Goal: Task Accomplishment & Management: Use online tool/utility

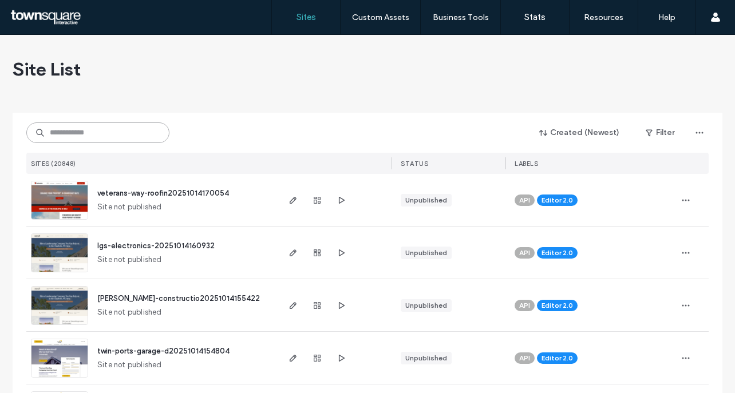
click at [46, 131] on input at bounding box center [97, 133] width 143 height 21
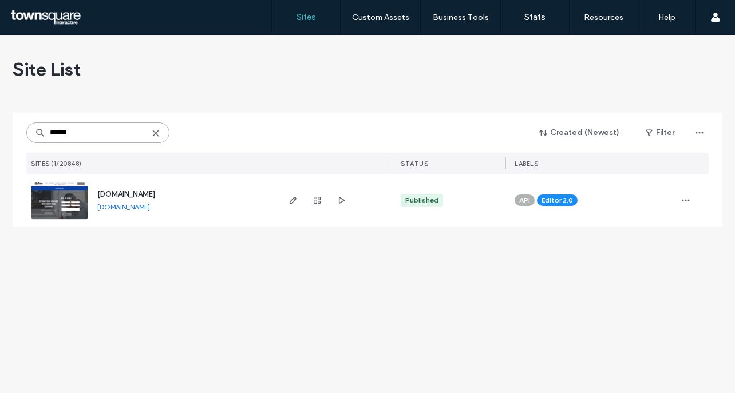
type input "******"
click at [133, 191] on span "[DOMAIN_NAME]" at bounding box center [126, 194] width 58 height 9
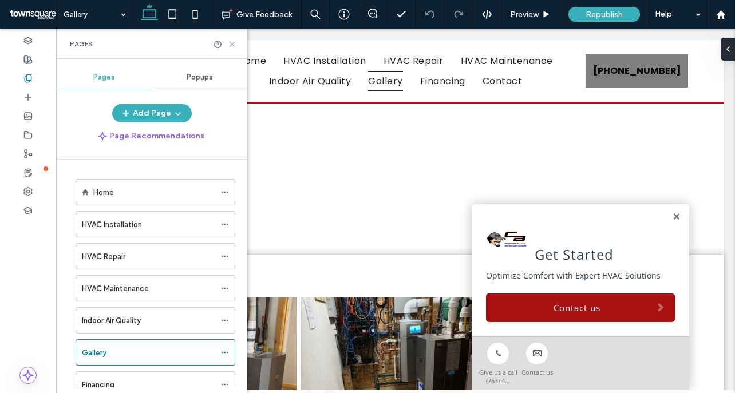
click at [234, 41] on icon at bounding box center [232, 44] width 9 height 9
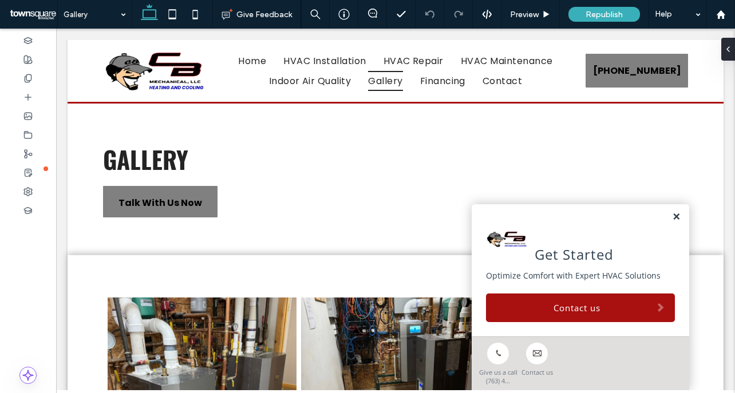
click at [672, 221] on link at bounding box center [676, 217] width 9 height 10
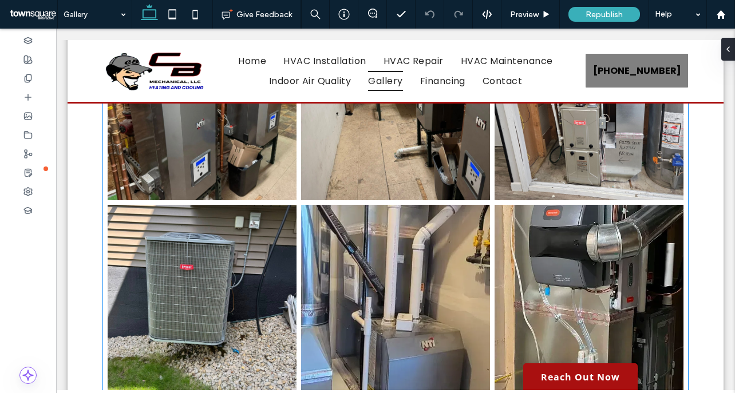
scroll to position [573, 0]
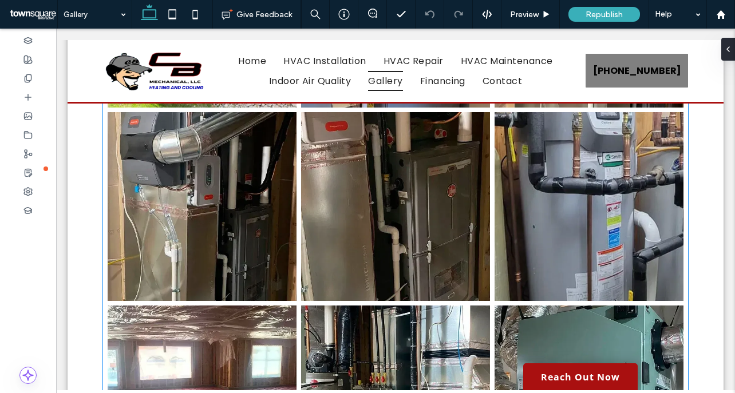
click at [409, 236] on link at bounding box center [395, 206] width 189 height 189
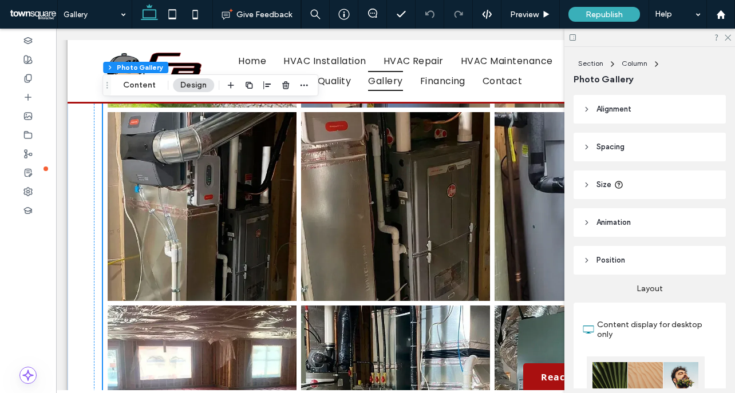
click at [410, 208] on link at bounding box center [395, 206] width 189 height 189
click at [254, 247] on link at bounding box center [202, 206] width 189 height 189
click at [254, 245] on link at bounding box center [202, 206] width 189 height 189
drag, startPoint x: 139, startPoint y: 89, endPoint x: 89, endPoint y: 76, distance: 51.4
click at [139, 89] on button "Content" at bounding box center [140, 85] width 48 height 14
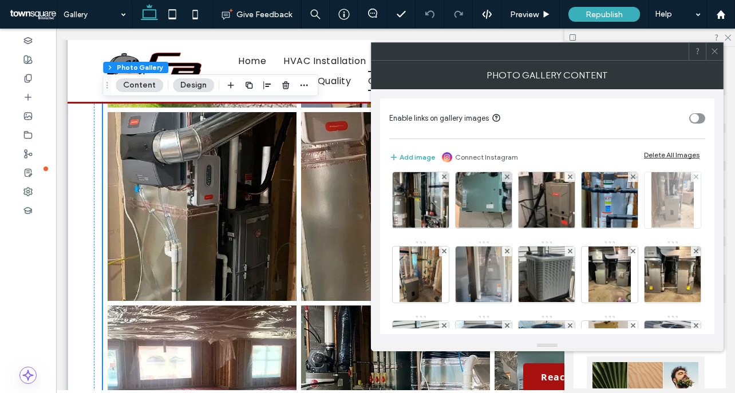
scroll to position [318, 0]
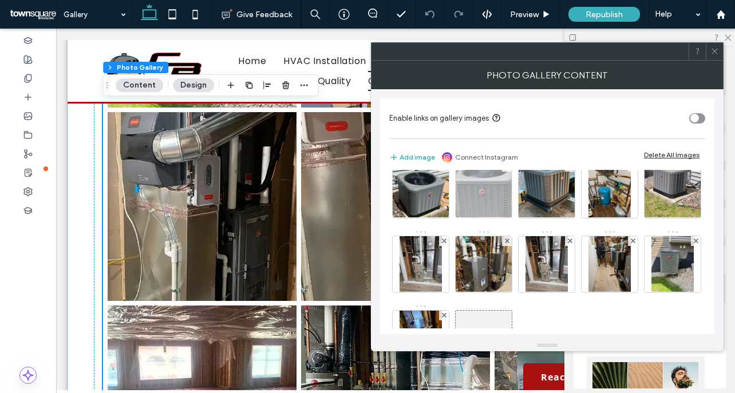
click at [509, 172] on div at bounding box center [507, 167] width 10 height 10
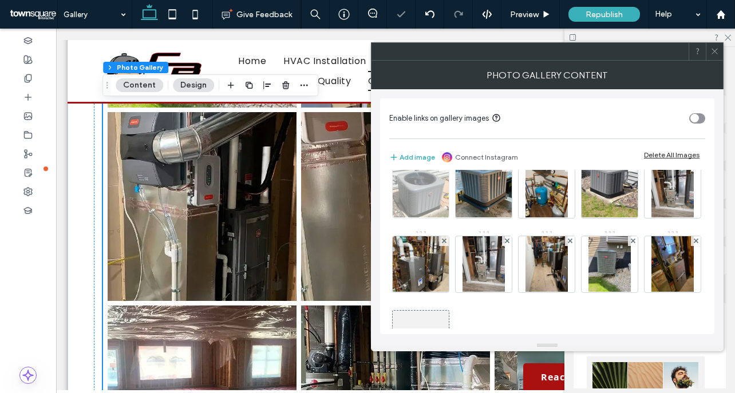
click at [440, 172] on div at bounding box center [444, 167] width 10 height 10
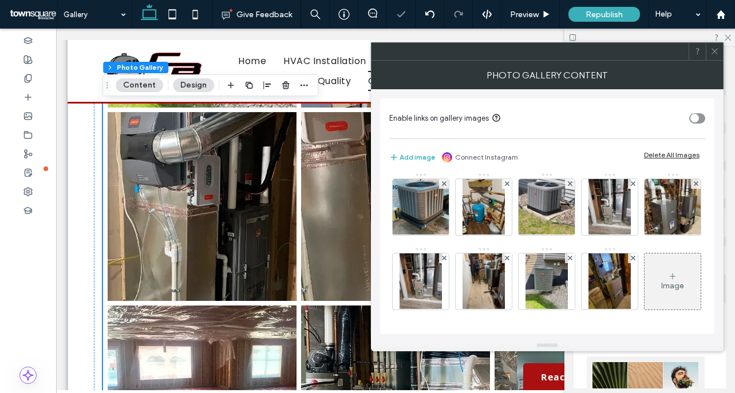
click at [440, 189] on div at bounding box center [444, 184] width 10 height 10
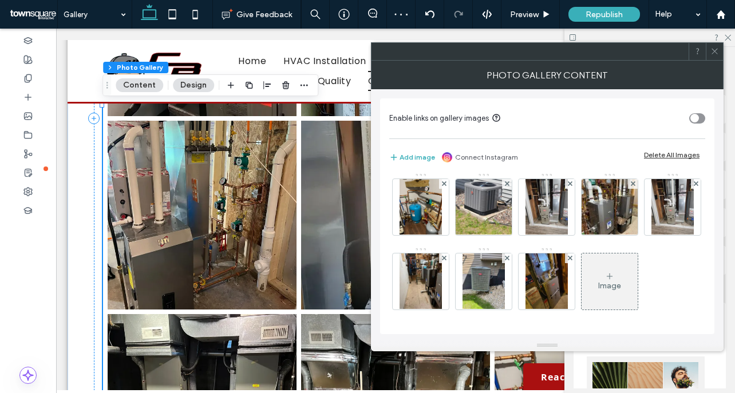
scroll to position [1431, 0]
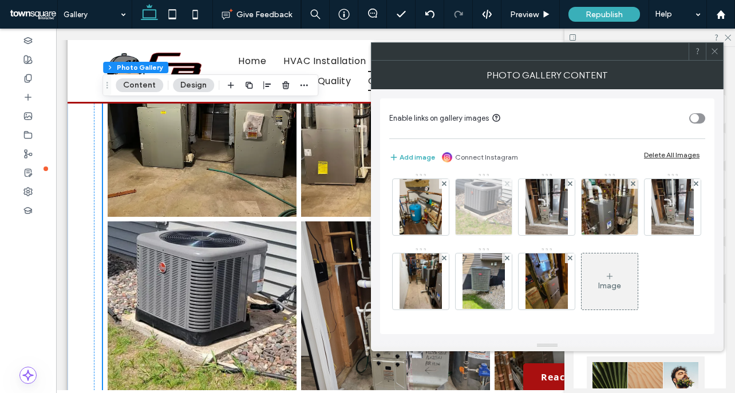
click at [505, 186] on use at bounding box center [506, 184] width 5 height 5
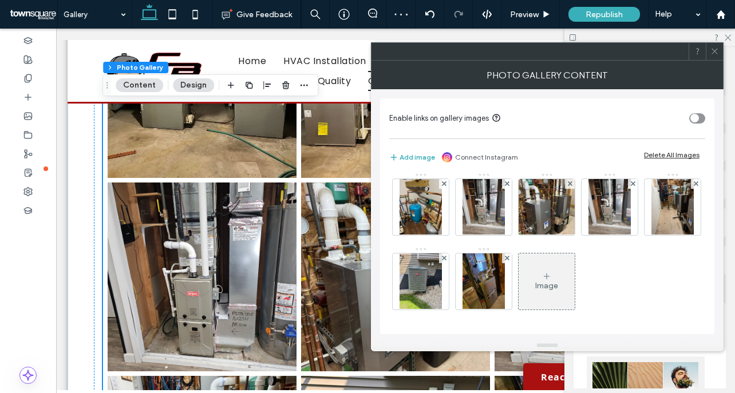
scroll to position [1184, 0]
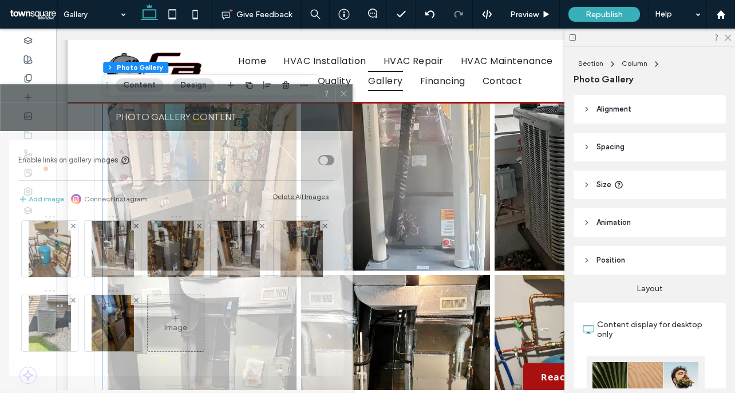
drag, startPoint x: 588, startPoint y: 54, endPoint x: 198, endPoint y: 127, distance: 396.8
click at [198, 127] on div "Photo Gallery Content Enable links on gallery images Add image Connect Instagra…" at bounding box center [176, 238] width 353 height 309
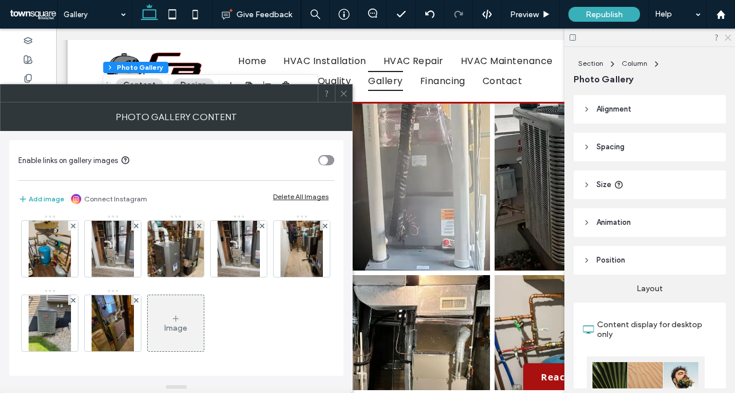
click at [730, 38] on icon at bounding box center [727, 36] width 7 height 7
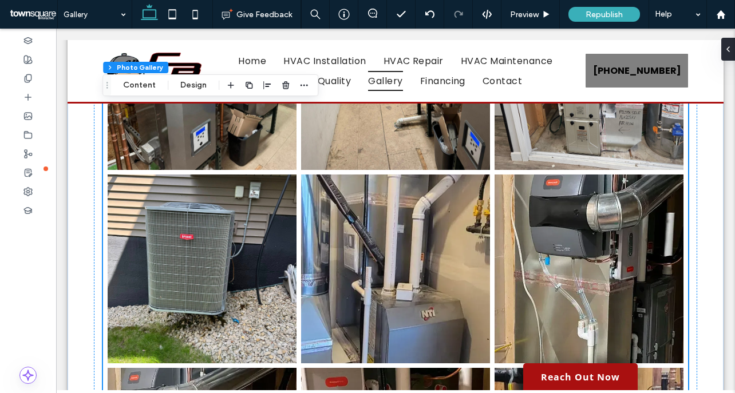
scroll to position [30, 0]
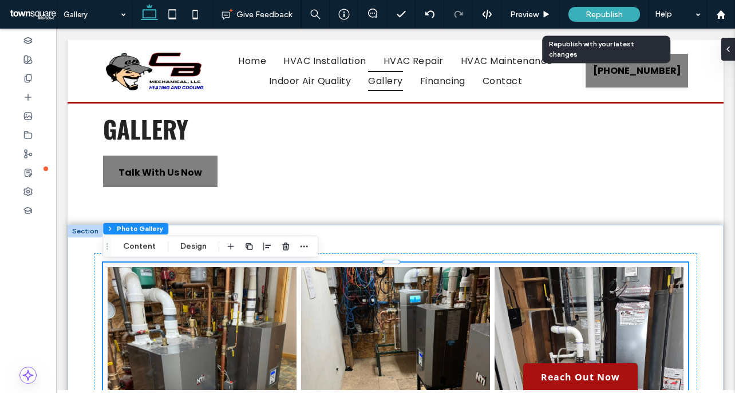
click at [607, 18] on span "Republish" at bounding box center [604, 15] width 37 height 10
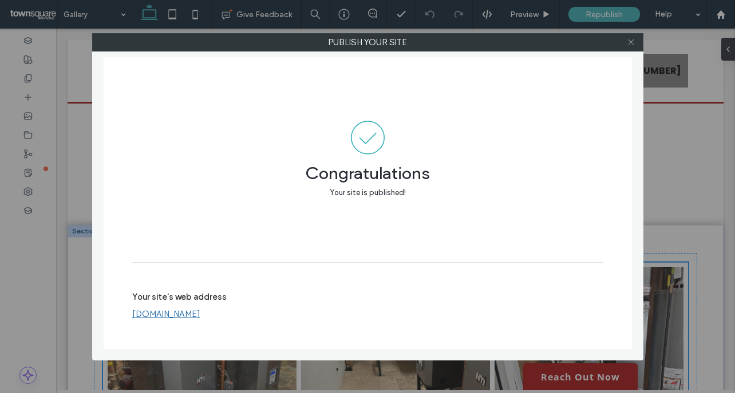
click at [630, 41] on use at bounding box center [631, 43] width 6 height 6
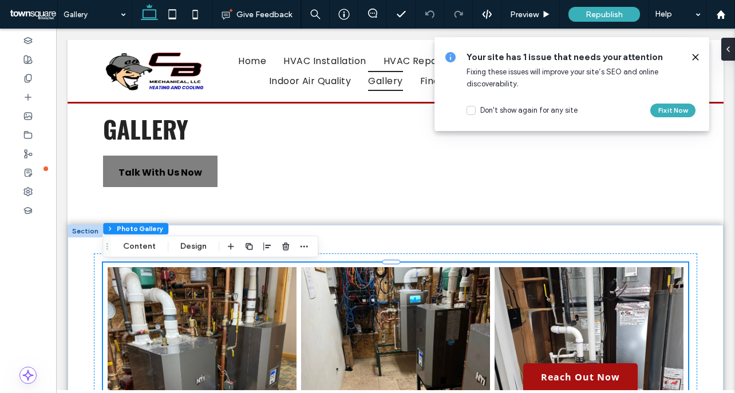
click at [692, 56] on icon at bounding box center [695, 57] width 9 height 9
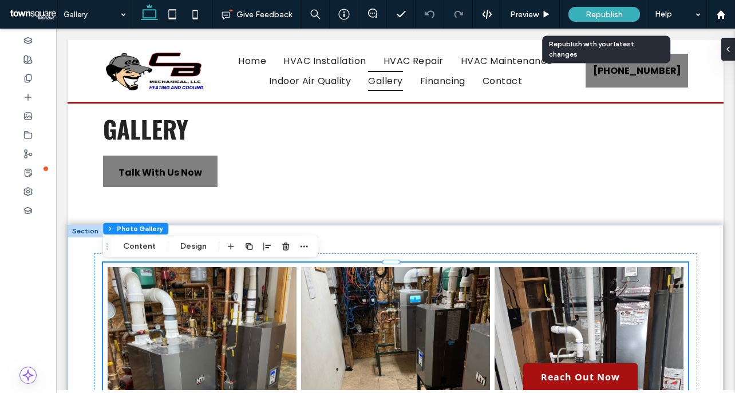
click at [610, 13] on span "Republish" at bounding box center [604, 15] width 37 height 10
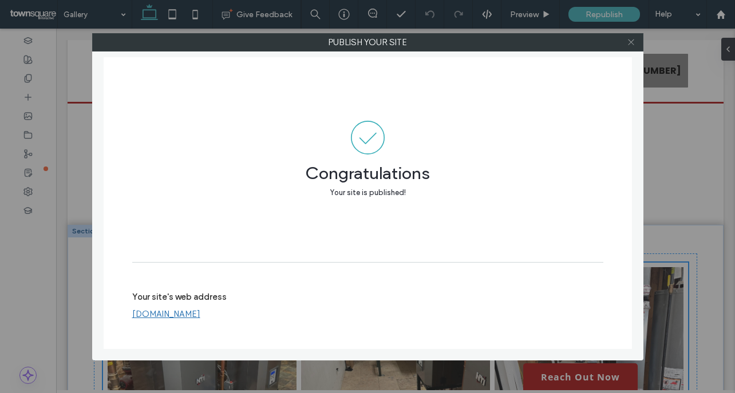
click at [629, 42] on icon at bounding box center [631, 42] width 9 height 9
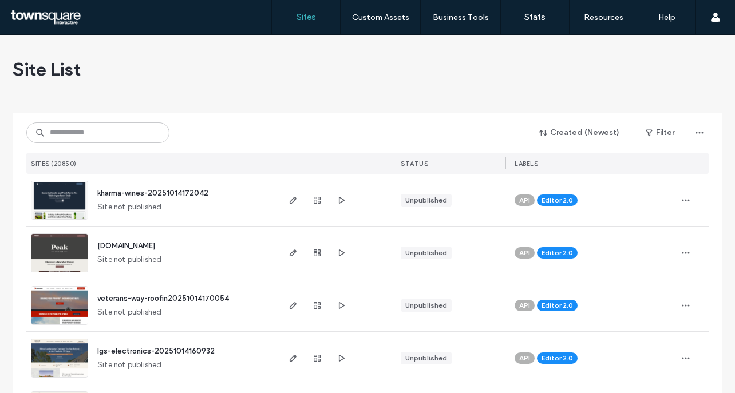
click at [97, 143] on div "Created (Newest) Filter" at bounding box center [367, 133] width 683 height 22
click at [98, 134] on input at bounding box center [97, 133] width 143 height 21
paste input "**********"
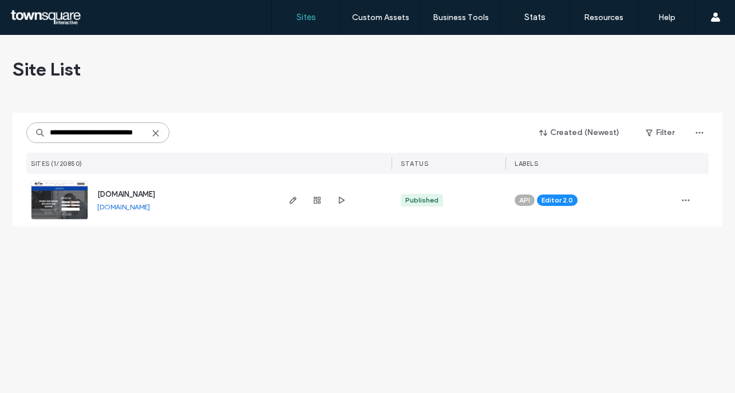
type input "**********"
click at [128, 195] on span "[DOMAIN_NAME]" at bounding box center [126, 194] width 58 height 9
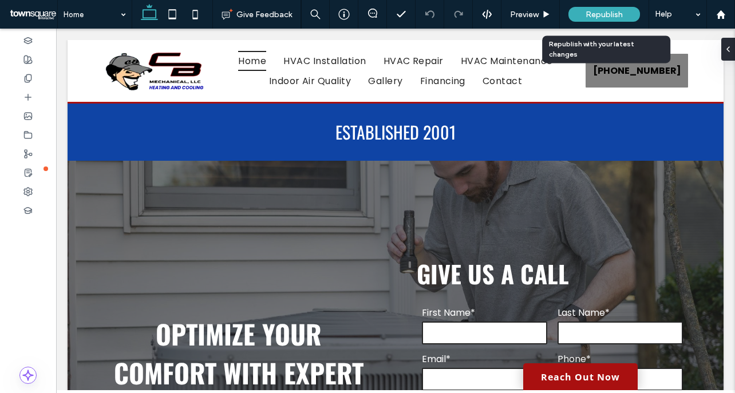
click at [601, 13] on span "Republish" at bounding box center [604, 15] width 37 height 10
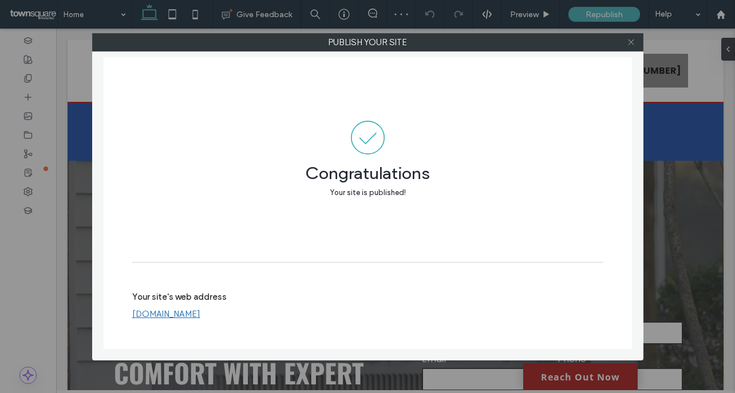
click at [634, 43] on icon at bounding box center [631, 42] width 9 height 9
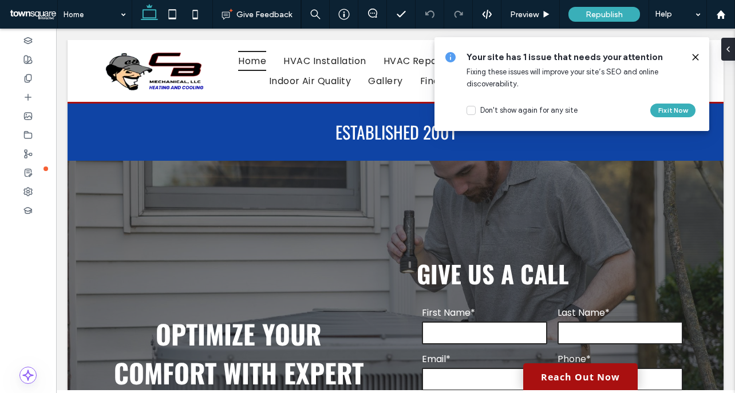
click at [694, 57] on icon at bounding box center [695, 57] width 9 height 9
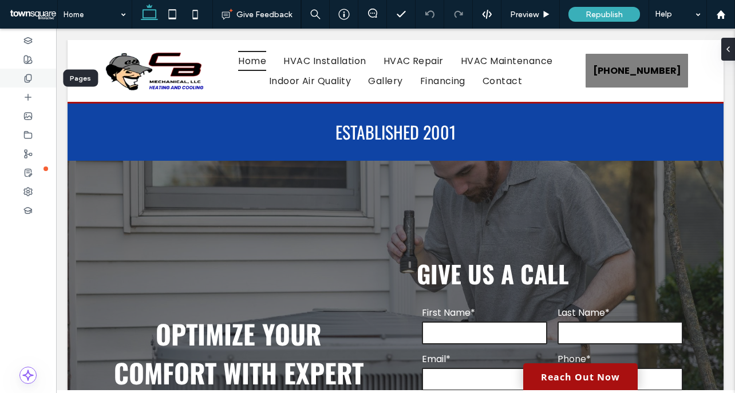
click at [31, 81] on icon at bounding box center [27, 78] width 9 height 9
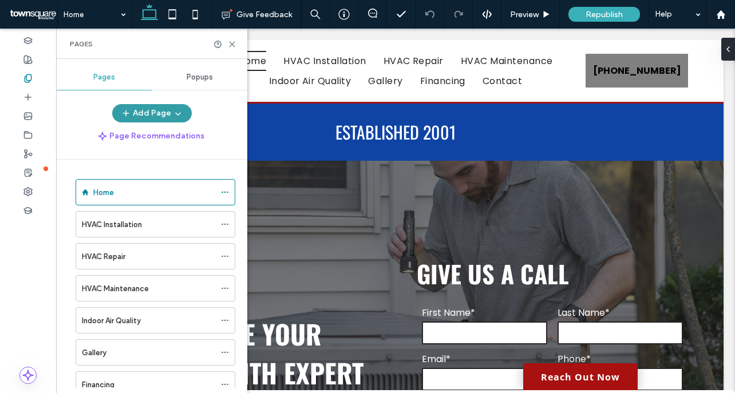
click at [184, 114] on button "Add Page" at bounding box center [152, 113] width 80 height 18
click at [173, 100] on div "Pages Popups Add Page Page Recommendations Home HVAC Installation HVAC Repair H…" at bounding box center [151, 226] width 191 height 323
click at [171, 109] on span "button" at bounding box center [176, 113] width 11 height 17
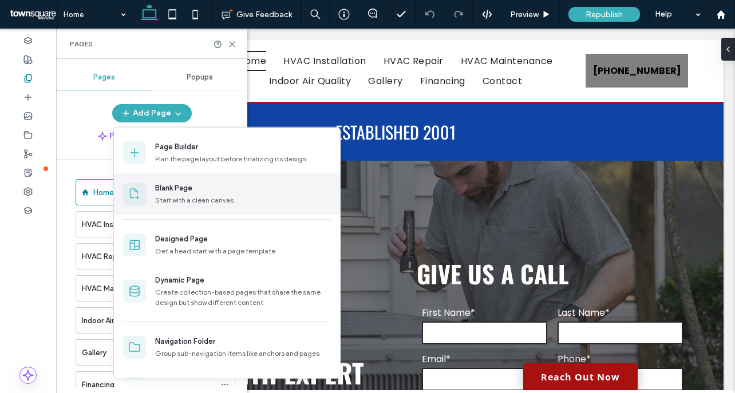
click at [188, 195] on div "Start with a clean canvas" at bounding box center [243, 200] width 176 height 10
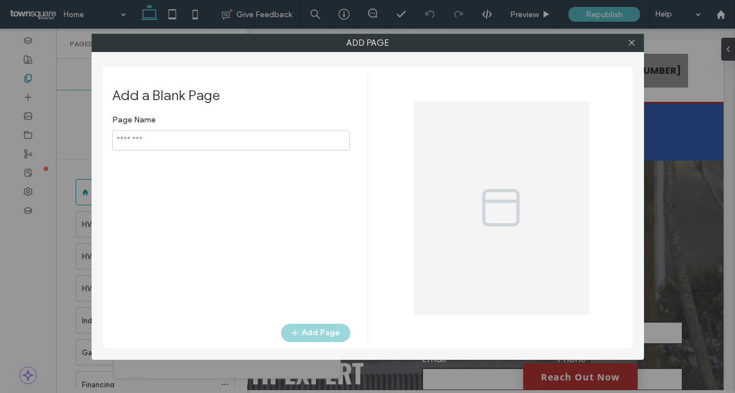
type input "*****"
click at [632, 41] on icon at bounding box center [632, 42] width 9 height 9
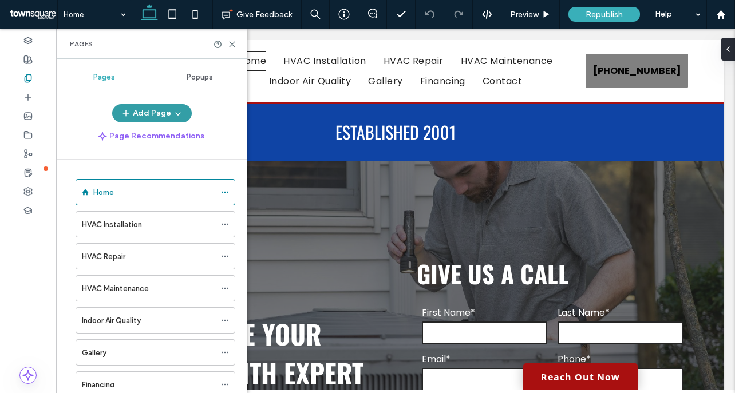
click at [164, 109] on button "Add Page" at bounding box center [152, 113] width 80 height 18
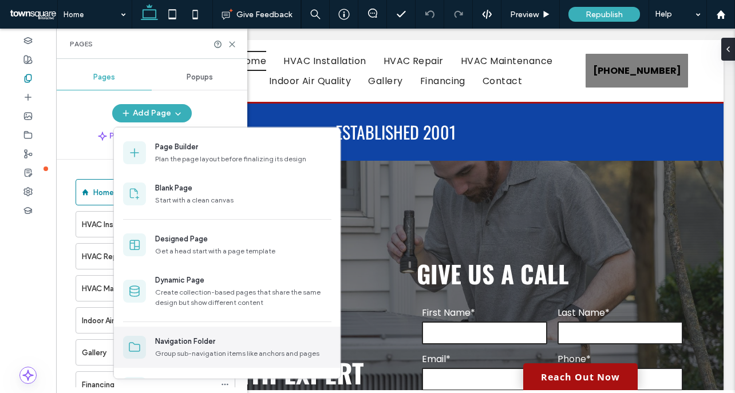
click at [179, 344] on div "Navigation Folder" at bounding box center [185, 341] width 60 height 11
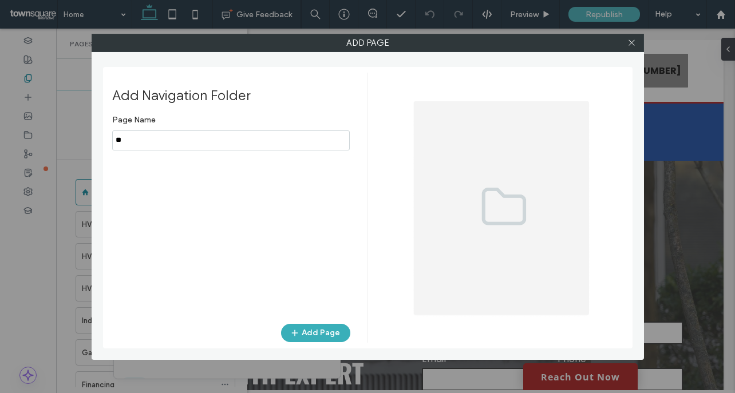
type input "*"
type input "**********"
click at [314, 336] on button "Add Page" at bounding box center [315, 333] width 69 height 18
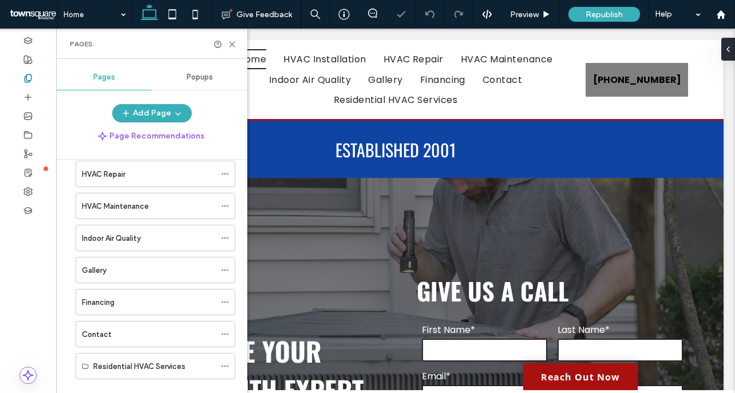
scroll to position [100, 0]
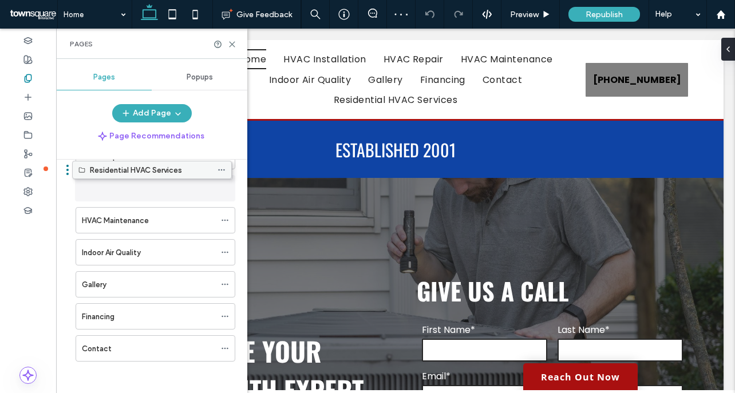
drag, startPoint x: 159, startPoint y: 346, endPoint x: 156, endPoint y: 173, distance: 172.4
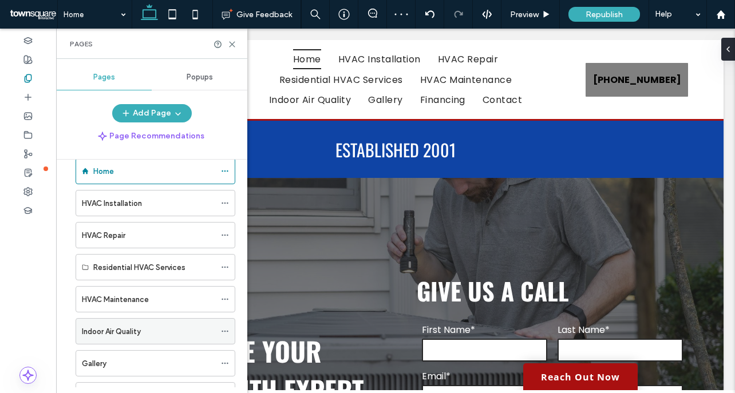
scroll to position [0, 0]
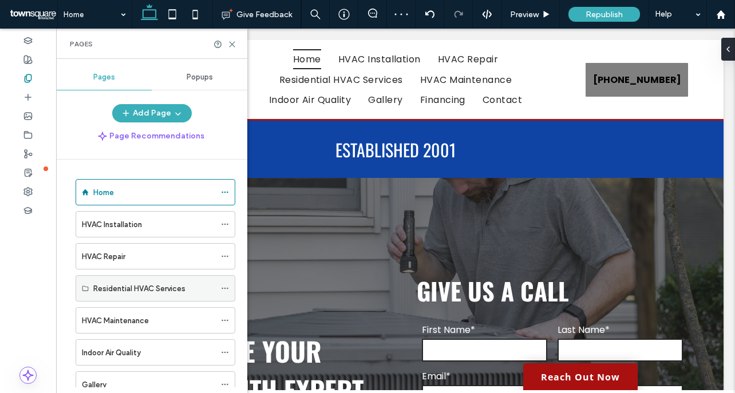
click at [156, 290] on label "Residential HVAC Services" at bounding box center [139, 289] width 92 height 20
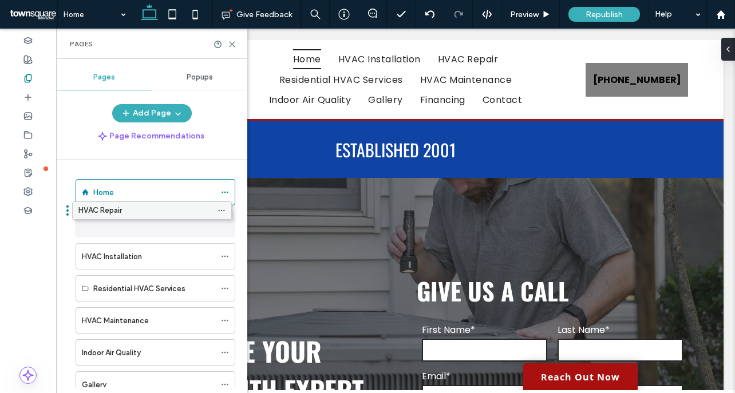
drag, startPoint x: 152, startPoint y: 254, endPoint x: 149, endPoint y: 213, distance: 41.4
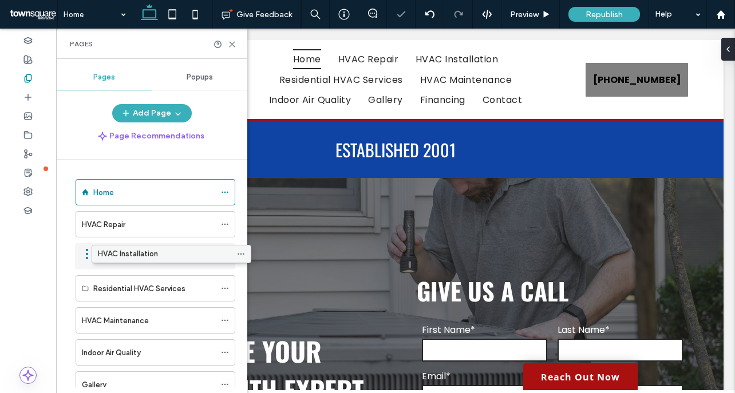
drag, startPoint x: 103, startPoint y: 251, endPoint x: 119, endPoint y: 254, distance: 16.2
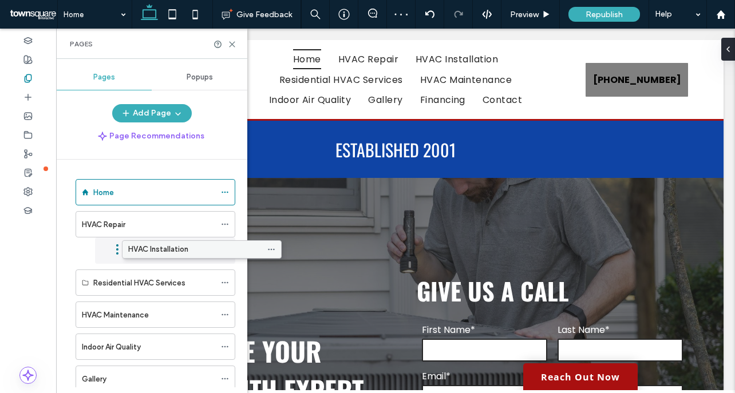
drag, startPoint x: 124, startPoint y: 250, endPoint x: 171, endPoint y: 246, distance: 47.1
click at [171, 245] on div "HVAC Installation" at bounding box center [158, 251] width 113 height 12
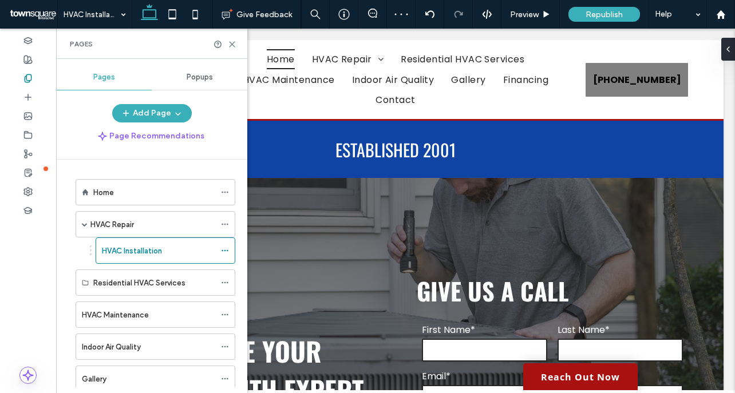
drag, startPoint x: 139, startPoint y: 283, endPoint x: 152, endPoint y: 282, distance: 13.8
click at [152, 282] on div "HVAC Installation Give Feedback Preview Republish Help Design Panel Site Commen…" at bounding box center [367, 196] width 735 height 393
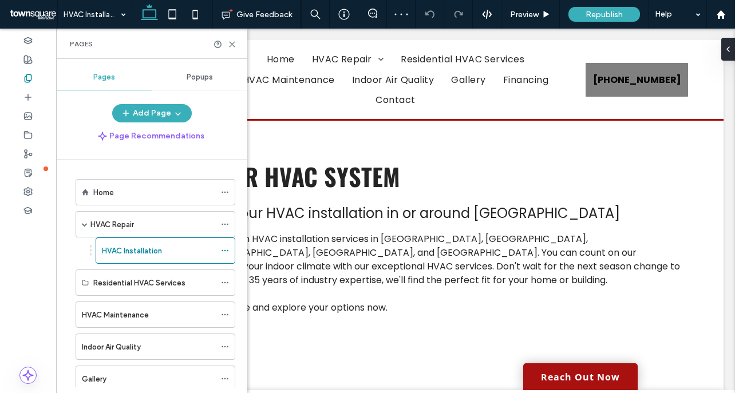
drag, startPoint x: 127, startPoint y: 248, endPoint x: 108, endPoint y: 249, distance: 19.5
click at [125, 249] on label "HVAC Installation" at bounding box center [132, 251] width 60 height 20
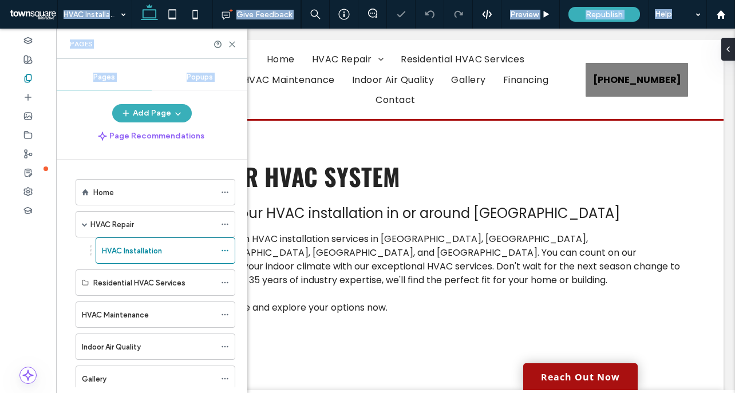
drag, startPoint x: 108, startPoint y: 249, endPoint x: 116, endPoint y: 249, distance: 8.6
click at [80, 251] on div "HVAC Installation Give Feedback Preview Republish Help Design Panel Site Commen…" at bounding box center [367, 196] width 735 height 393
click at [137, 247] on label "HVAC Installation" at bounding box center [132, 251] width 60 height 20
click at [231, 137] on div "Page Recommendations" at bounding box center [151, 136] width 191 height 18
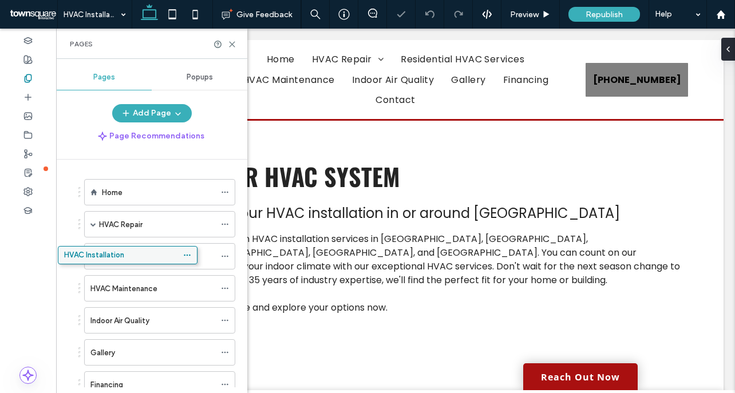
drag, startPoint x: 148, startPoint y: 258, endPoint x: 111, endPoint y: 262, distance: 37.9
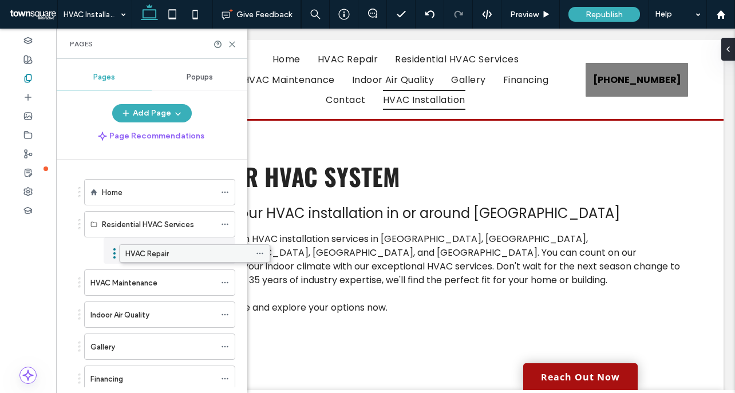
drag, startPoint x: 141, startPoint y: 227, endPoint x: 176, endPoint y: 259, distance: 47.4
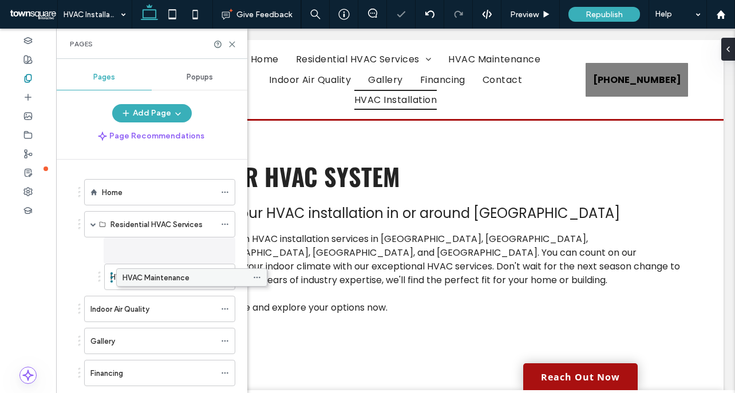
drag, startPoint x: 147, startPoint y: 281, endPoint x: 179, endPoint y: 281, distance: 32.1
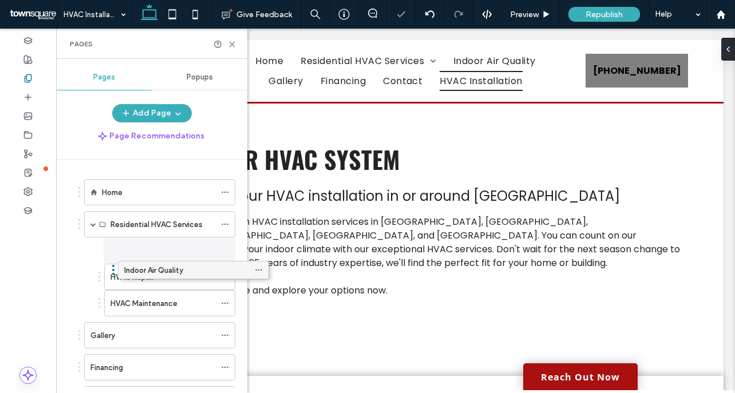
drag, startPoint x: 147, startPoint y: 307, endPoint x: 176, endPoint y: 300, distance: 30.6
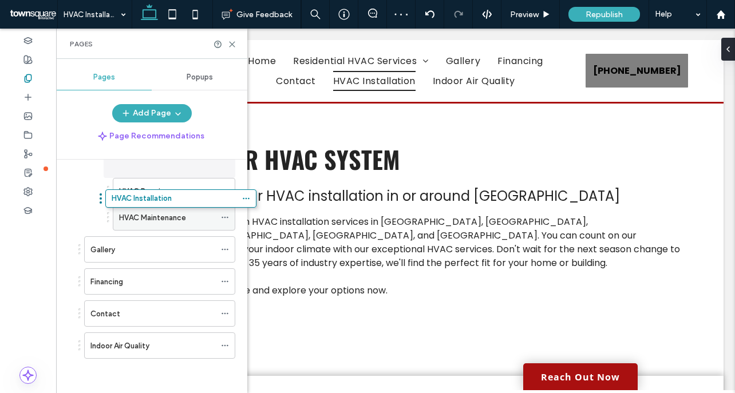
scroll to position [83, 0]
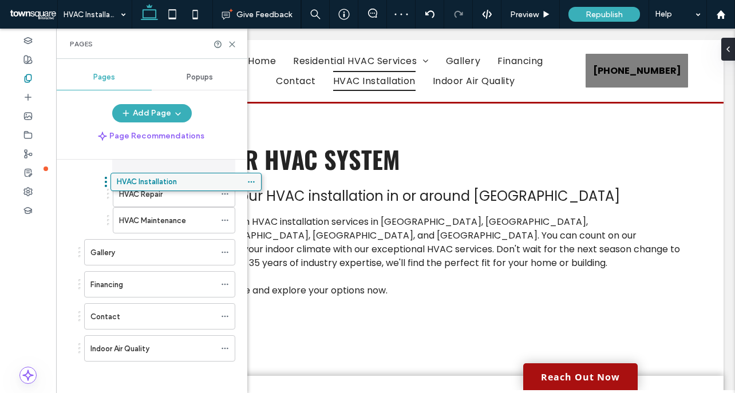
drag, startPoint x: 183, startPoint y: 198, endPoint x: 188, endPoint y: 180, distance: 17.9
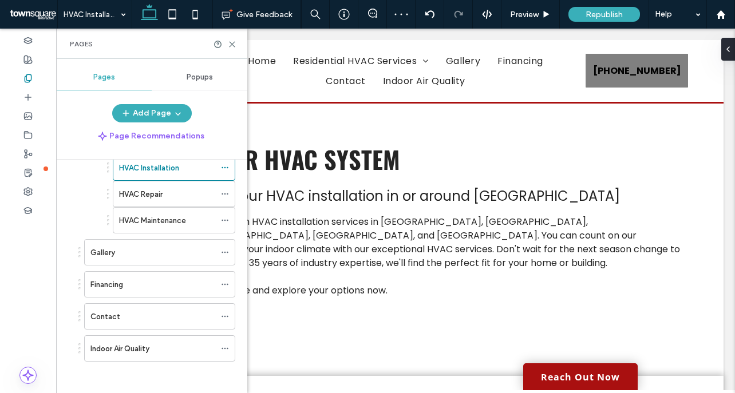
drag, startPoint x: 160, startPoint y: 345, endPoint x: 163, endPoint y: 299, distance: 45.4
click at [160, 345] on div "Indoor Air Quality" at bounding box center [152, 349] width 125 height 12
click at [163, 234] on div "Indoor Air Quality Give Feedback Preview Republish Help Design Panel Site Comme…" at bounding box center [367, 196] width 735 height 393
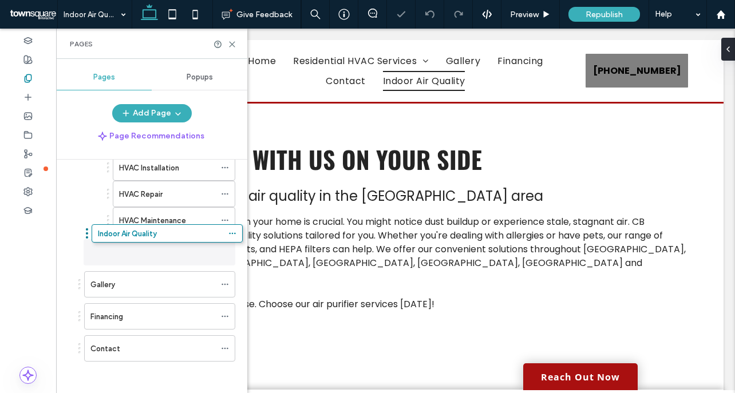
drag, startPoint x: 128, startPoint y: 343, endPoint x: 133, endPoint y: 243, distance: 100.3
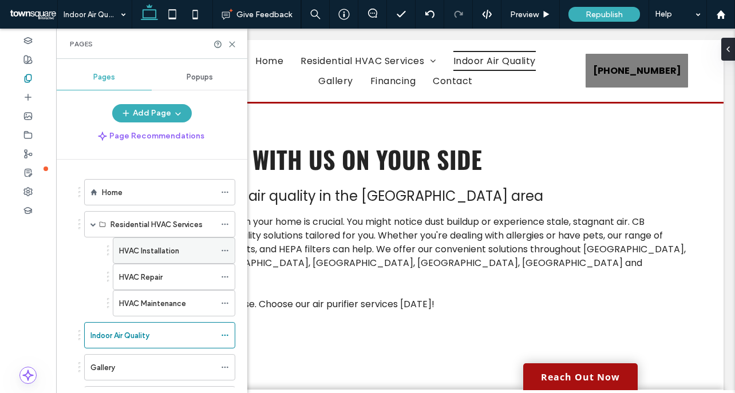
click at [181, 245] on div "HVAC Installation" at bounding box center [167, 251] width 96 height 12
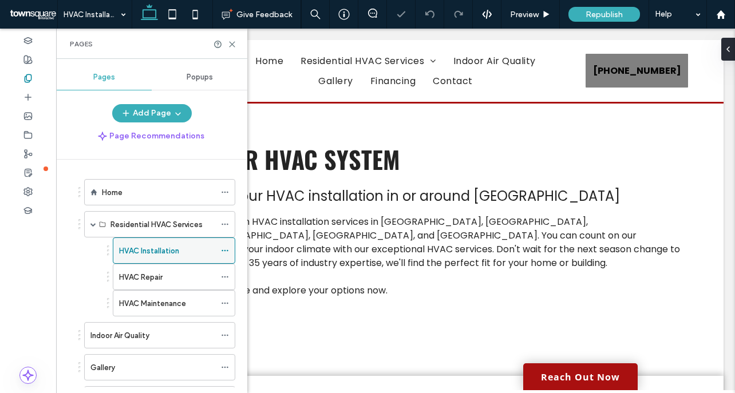
click at [228, 250] on use at bounding box center [225, 251] width 6 height 2
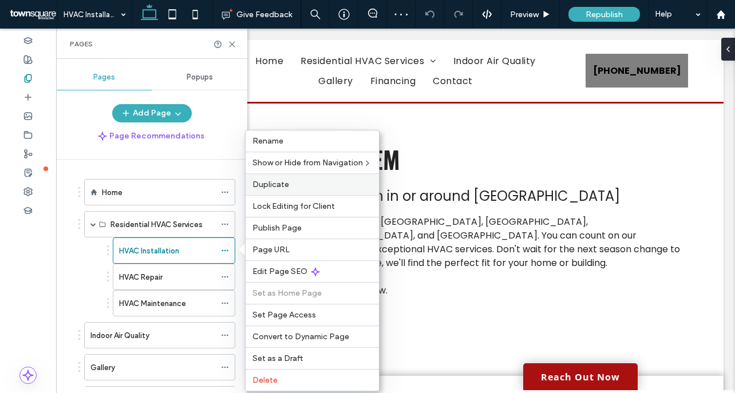
click at [298, 177] on div "Duplicate" at bounding box center [312, 184] width 133 height 22
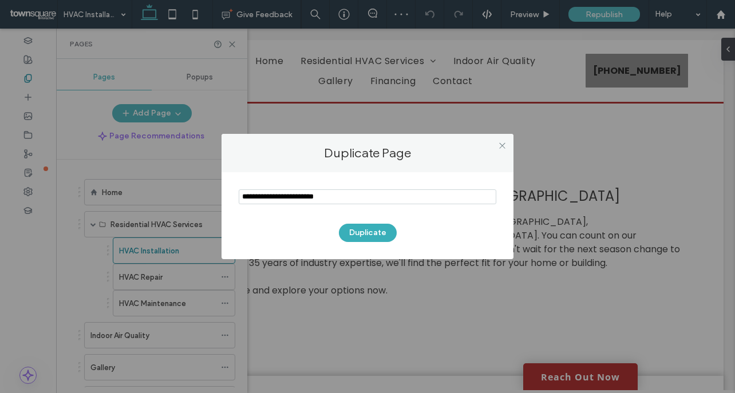
click at [337, 201] on input "notEmpty" at bounding box center [368, 197] width 258 height 15
type input "**********"
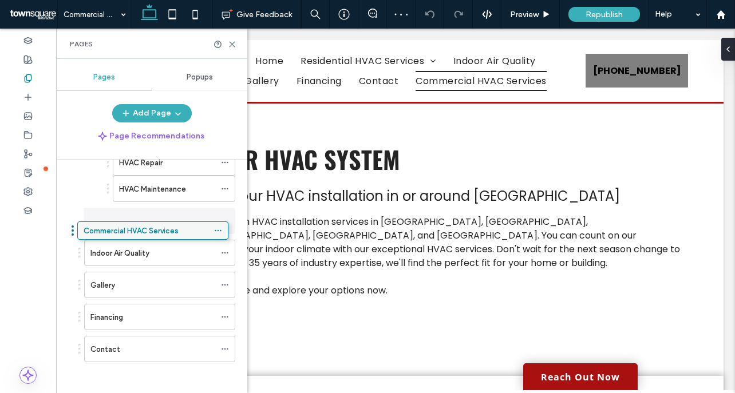
drag, startPoint x: 156, startPoint y: 346, endPoint x: 150, endPoint y: 232, distance: 114.7
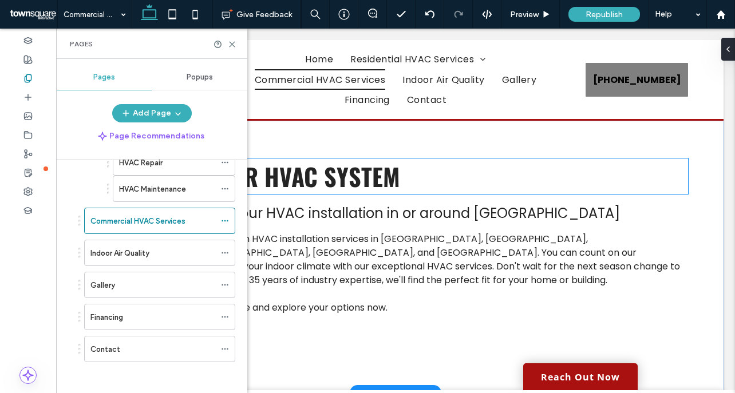
click at [357, 173] on span "Upgrade Your HVAC System" at bounding box center [251, 177] width 297 height 36
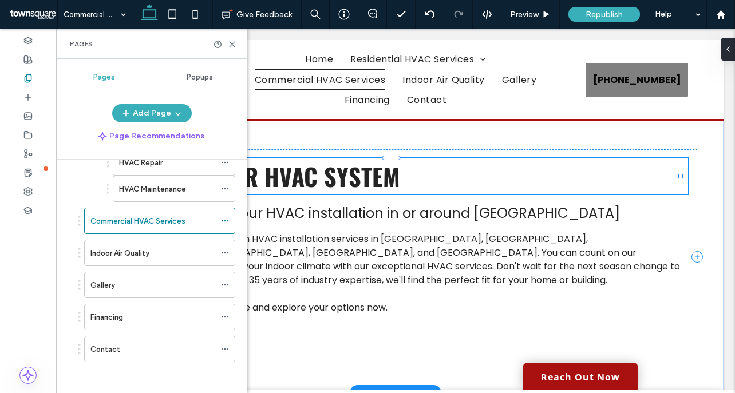
click at [357, 173] on div "Upgrade Your HVAC System" at bounding box center [395, 177] width 585 height 36
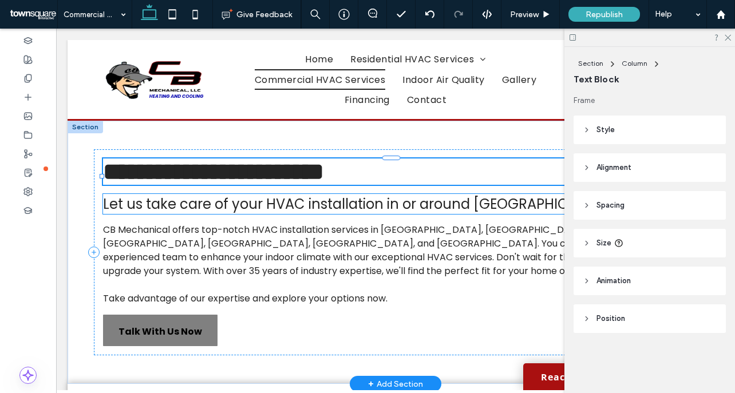
click at [348, 212] on span "Let us take care of your HVAC installation in or around Mille Lacs" at bounding box center [361, 204] width 517 height 19
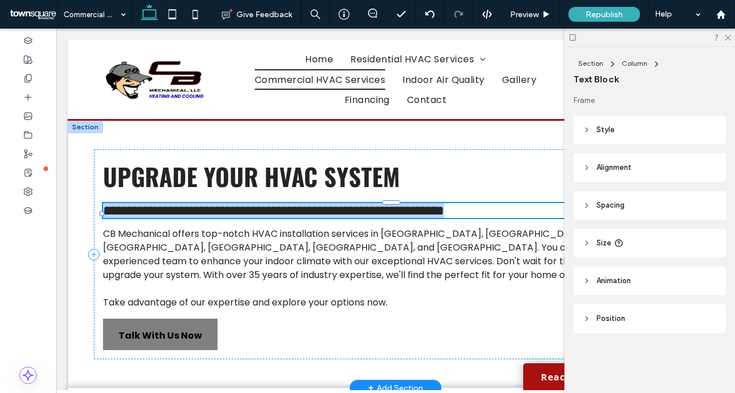
type input "*******"
type input "**"
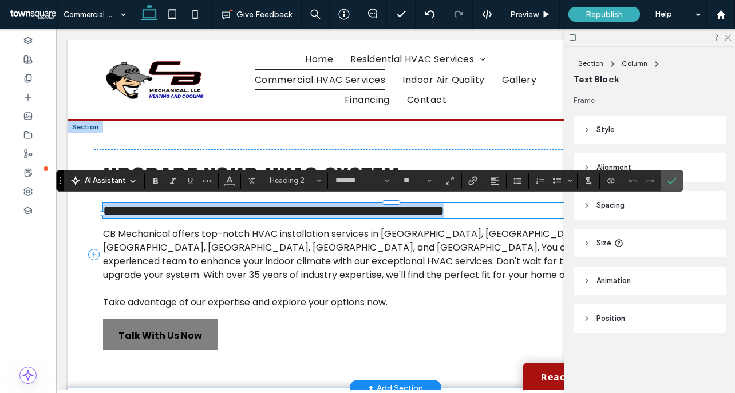
paste div
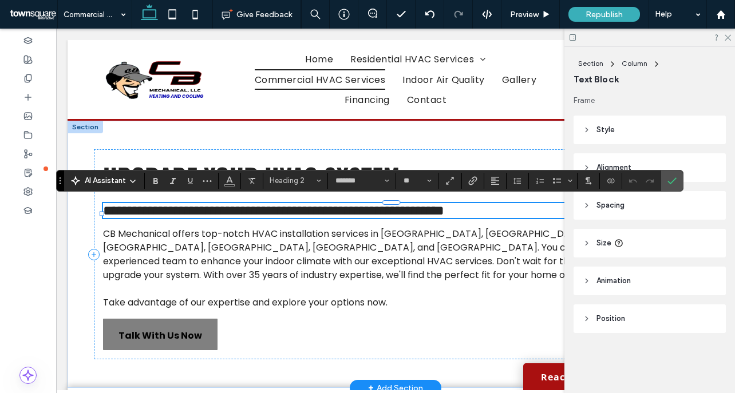
scroll to position [40, 0]
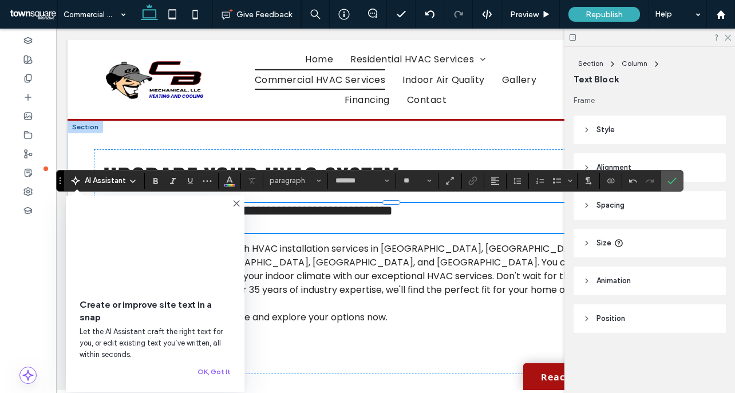
type input "*"
click at [669, 179] on icon "Confirm" at bounding box center [672, 180] width 9 height 9
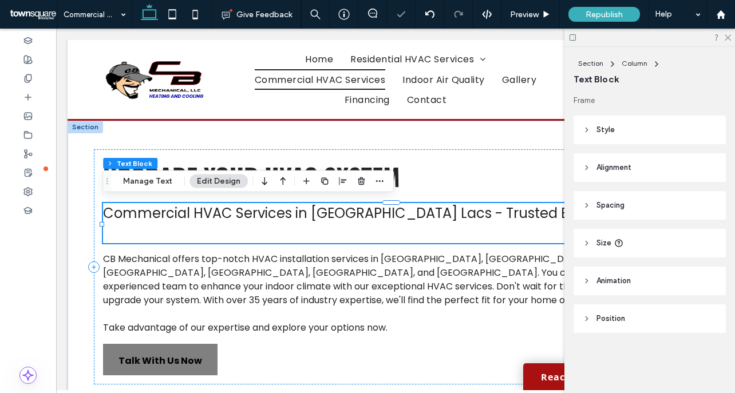
click at [539, 213] on h2 "Commercial HVAC Services in Mille Lacs - Trusted Experts" at bounding box center [395, 213] width 585 height 20
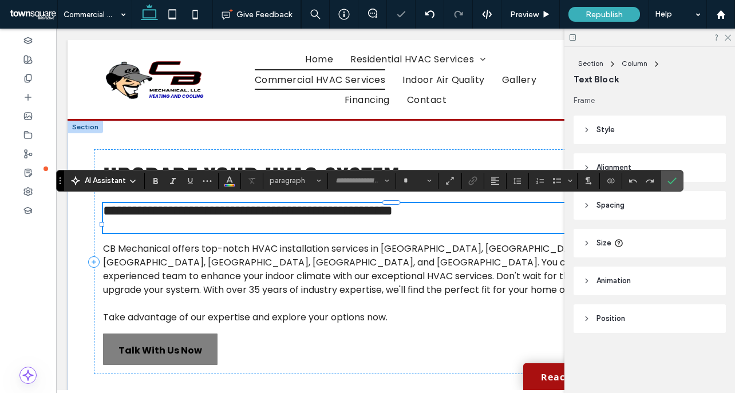
type input "*******"
type input "**"
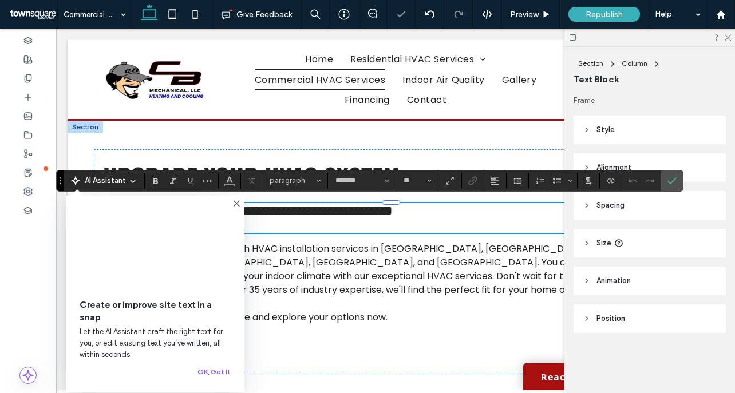
click at [479, 233] on h2 at bounding box center [395, 225] width 585 height 15
drag, startPoint x: 233, startPoint y: 204, endPoint x: 178, endPoint y: 175, distance: 62.5
click at [233, 204] on icon at bounding box center [236, 203] width 9 height 9
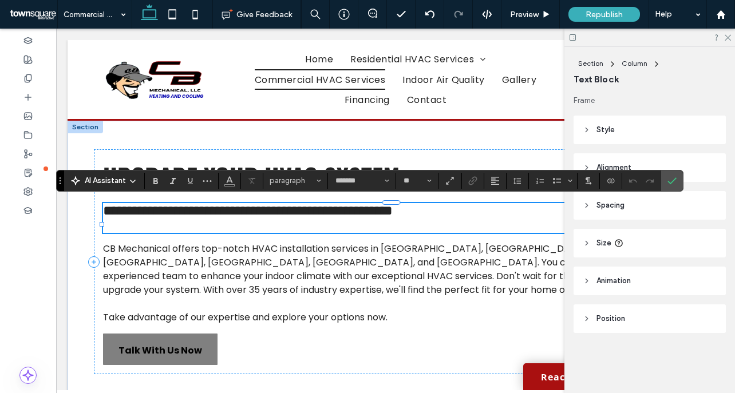
click at [248, 226] on h2 at bounding box center [395, 225] width 585 height 15
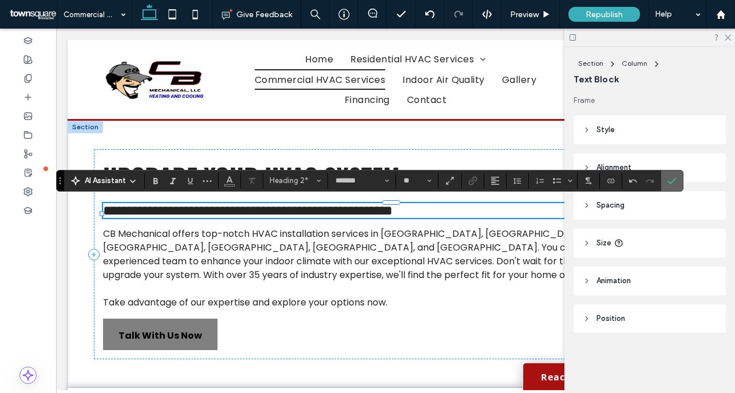
click at [673, 187] on span "Confirm" at bounding box center [672, 180] width 9 height 19
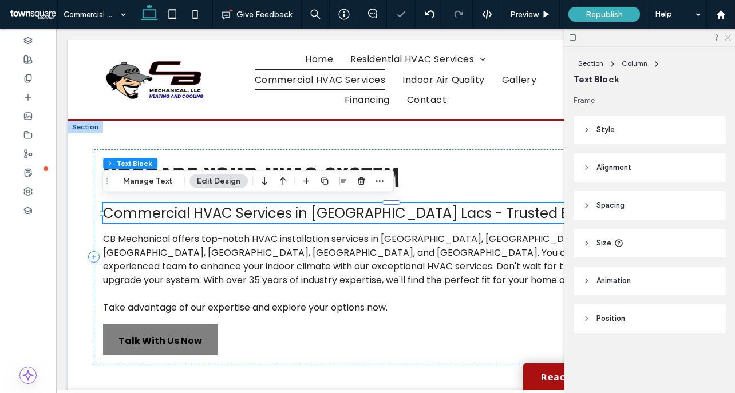
click at [728, 38] on icon at bounding box center [727, 36] width 7 height 7
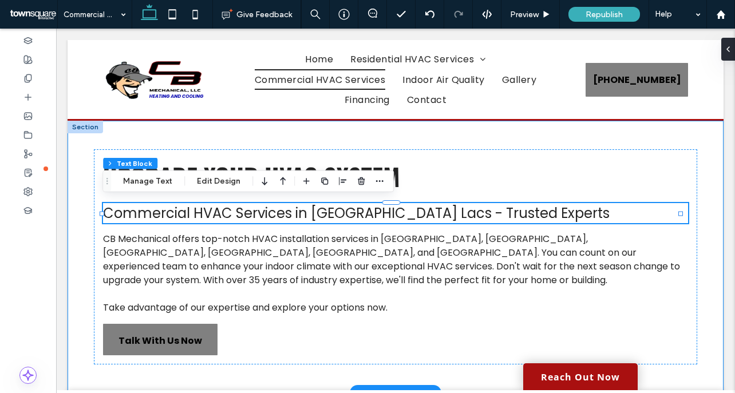
click at [507, 137] on div "Upgrade Your HVAC System Commercial HVAC Services in Mille Lacs - Trusted Exper…" at bounding box center [396, 257] width 656 height 273
